Goal: Check status: Check status

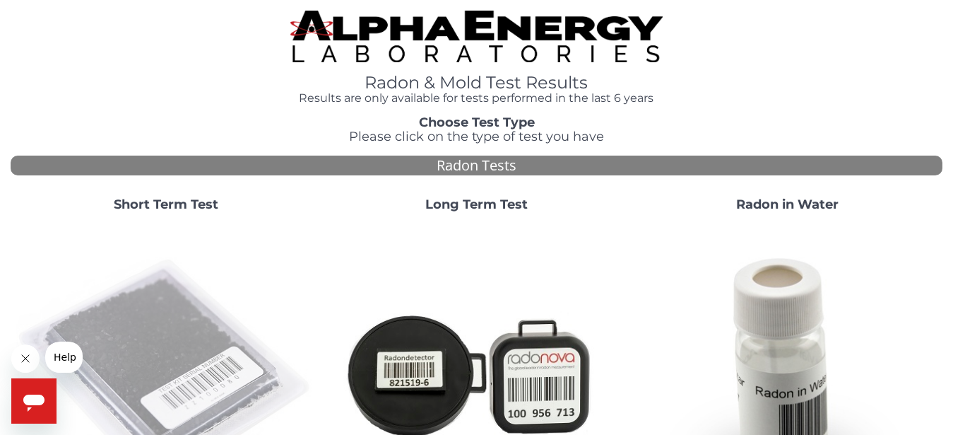
click at [160, 335] on img at bounding box center [166, 373] width 300 height 300
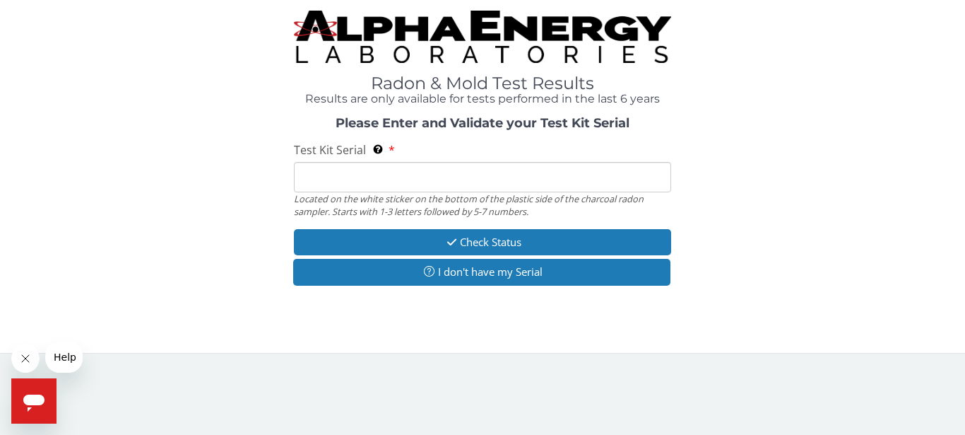
click at [393, 183] on input "Test Kit Serial Located on the white sticker on the bottom of the plastic side …" at bounding box center [482, 177] width 377 height 30
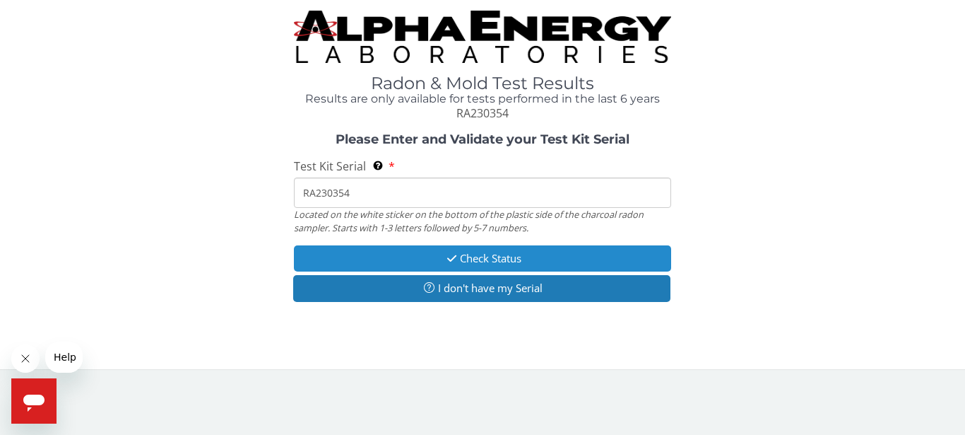
type input "RA230354"
click at [396, 259] on button "Check Status" at bounding box center [482, 258] width 377 height 26
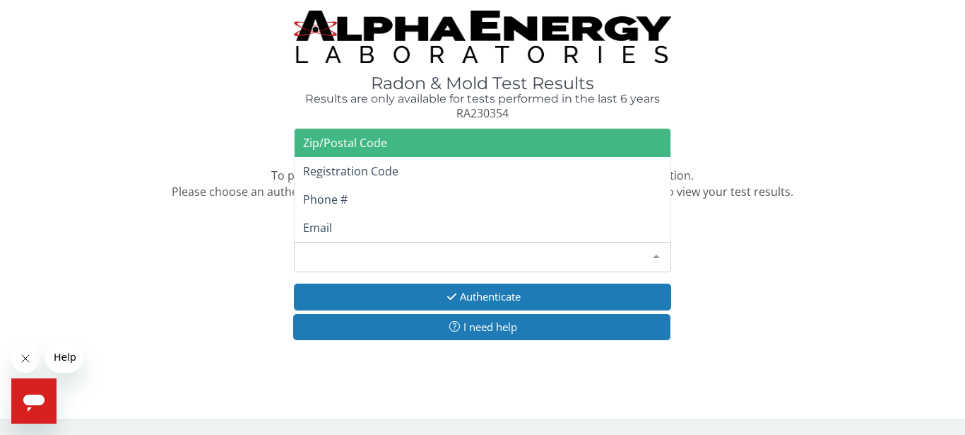
click at [397, 259] on div "Please make a selection" at bounding box center [482, 257] width 377 height 30
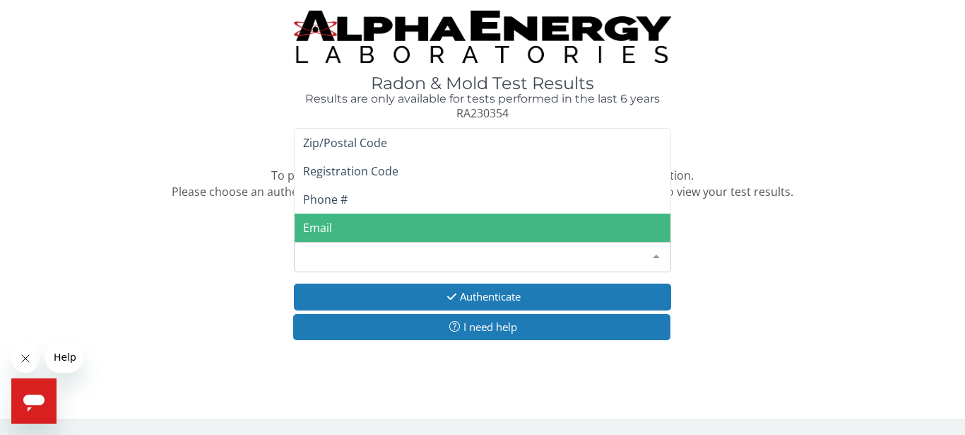
click at [371, 228] on span "Email" at bounding box center [483, 227] width 376 height 28
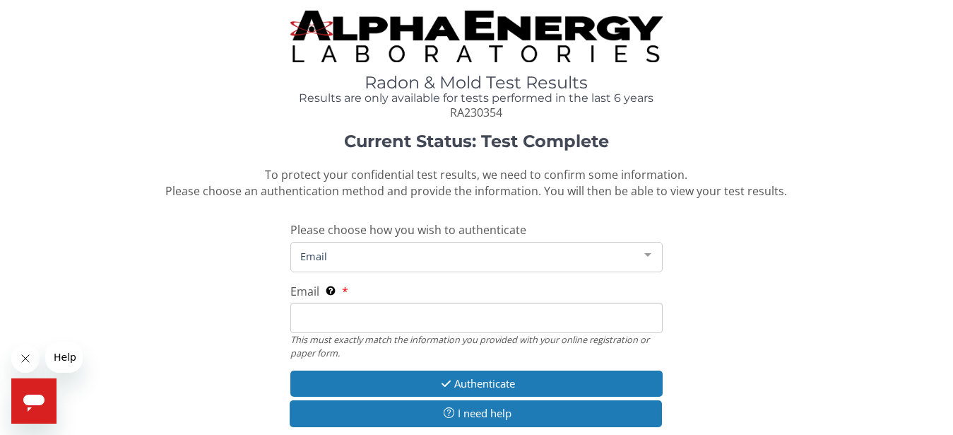
click at [649, 249] on div at bounding box center [648, 255] width 28 height 27
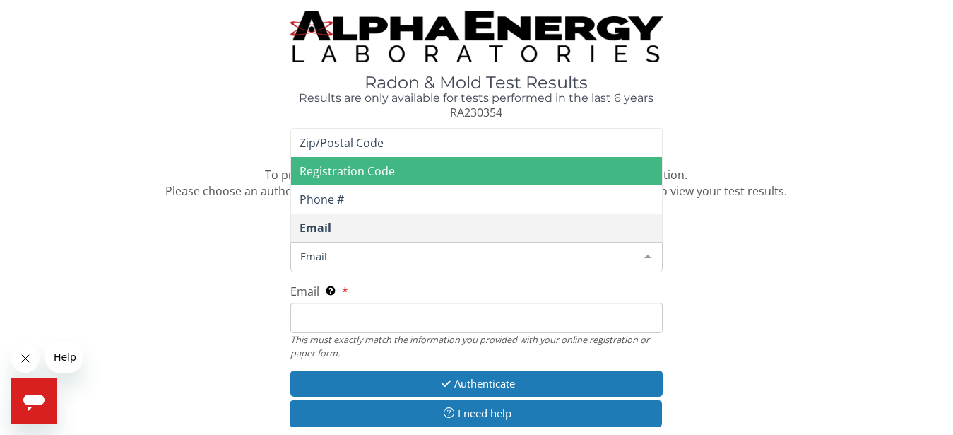
click at [406, 170] on span "Registration Code" at bounding box center [477, 171] width 372 height 28
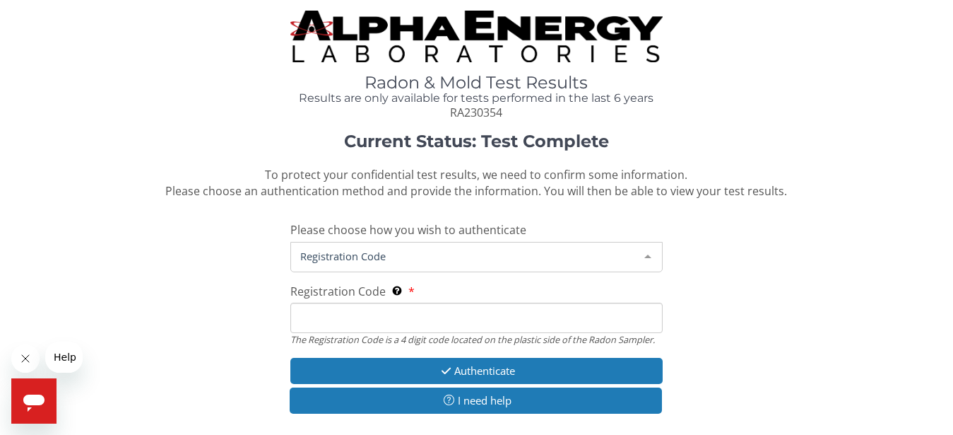
click at [368, 257] on span "Registration Code" at bounding box center [466, 256] width 338 height 16
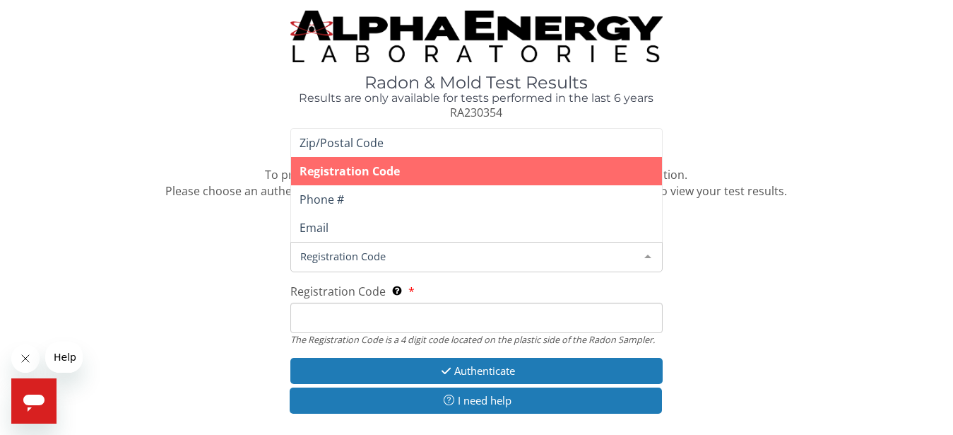
click at [350, 317] on input "Registration Code The Registration Code is a 4 digit code located on the plasti…" at bounding box center [476, 317] width 373 height 30
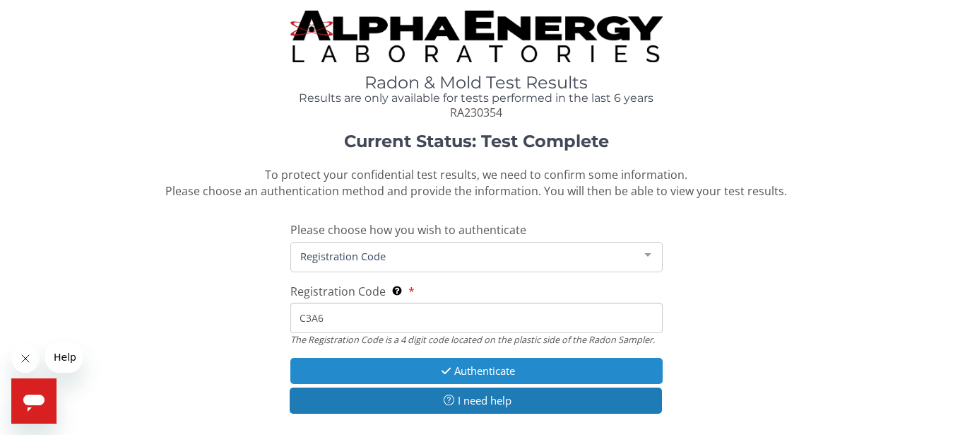
type input "C3A6"
click at [410, 358] on button "Authenticate" at bounding box center [476, 371] width 373 height 26
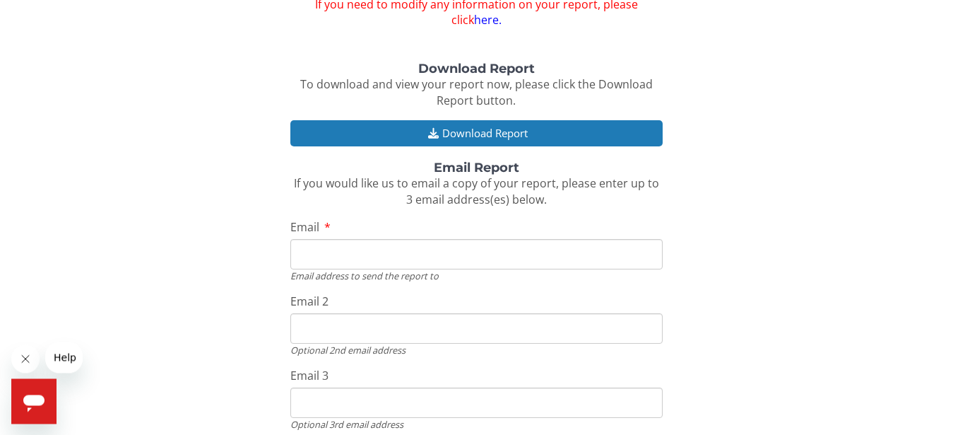
scroll to position [161, 0]
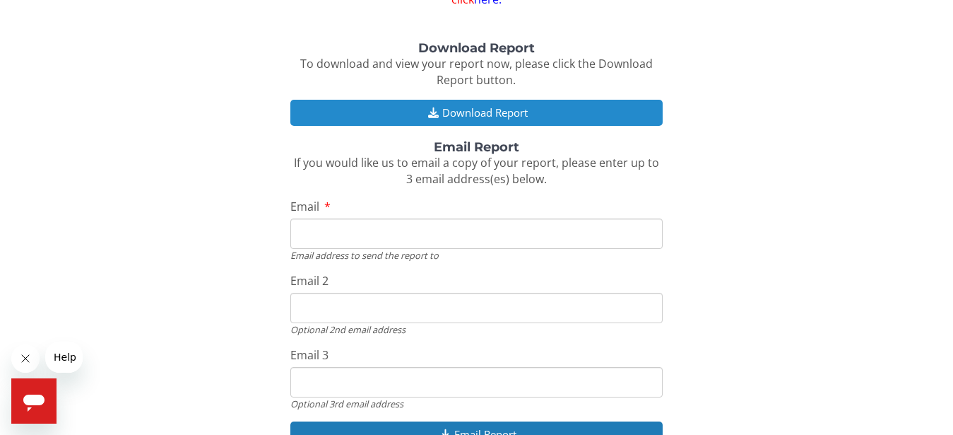
click at [534, 104] on button "Download Report" at bounding box center [476, 113] width 373 height 26
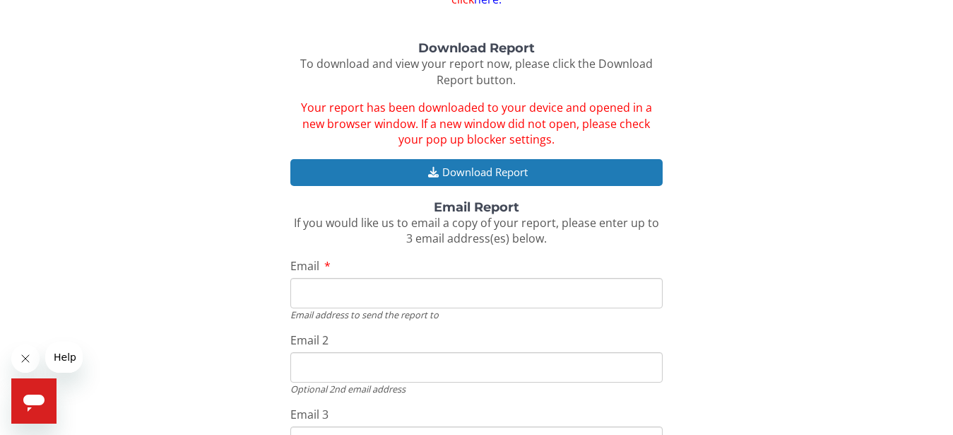
click at [382, 288] on input "Email" at bounding box center [476, 293] width 373 height 30
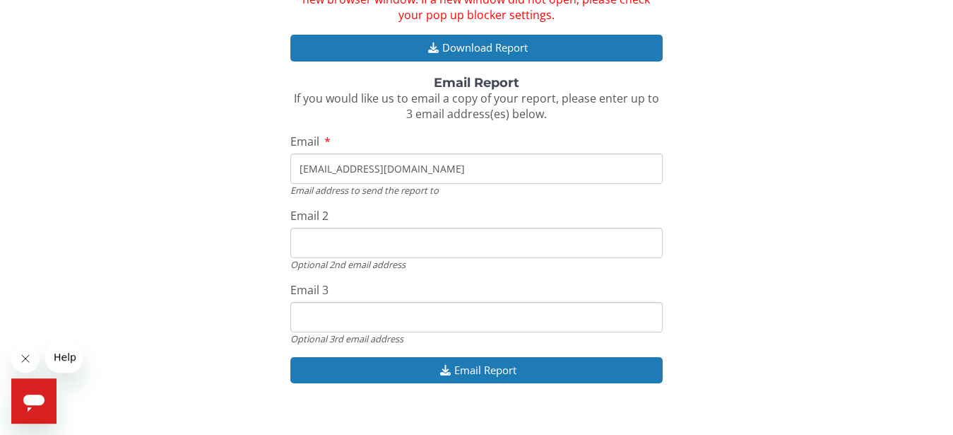
scroll to position [305, 0]
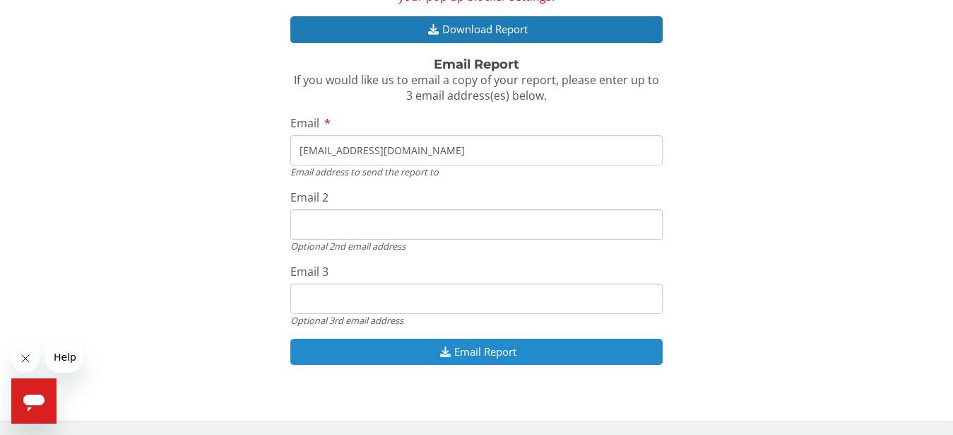
type input "[EMAIL_ADDRESS][DOMAIN_NAME]"
click at [563, 340] on button "Email Report" at bounding box center [476, 351] width 373 height 26
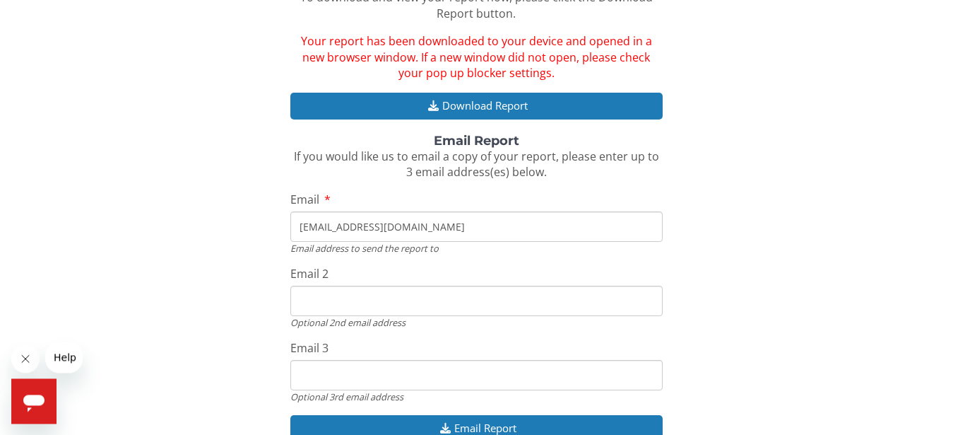
scroll to position [242, 0]
